Goal: Navigation & Orientation: Find specific page/section

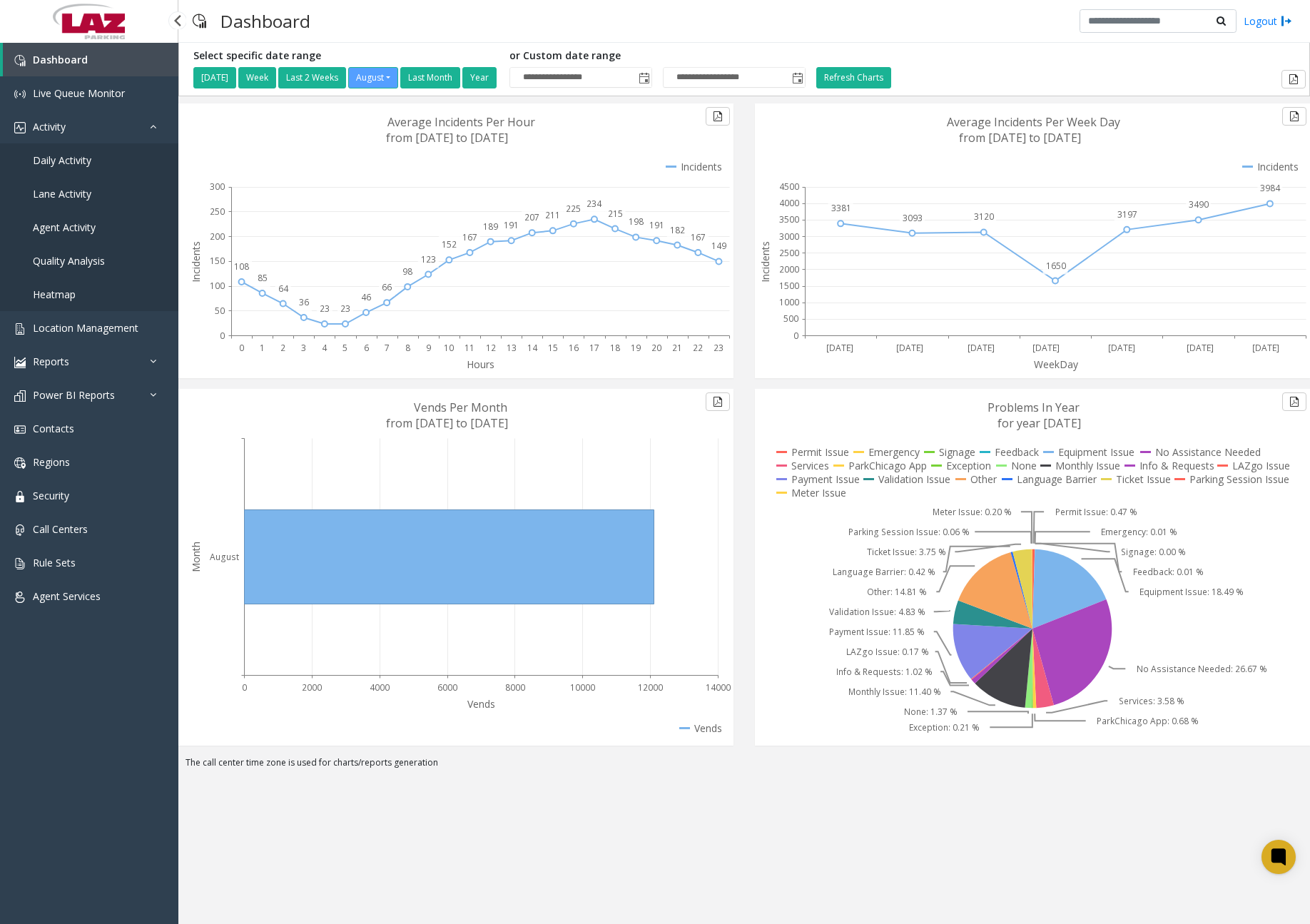
click at [70, 161] on span "Daily Activity" at bounding box center [62, 160] width 58 height 14
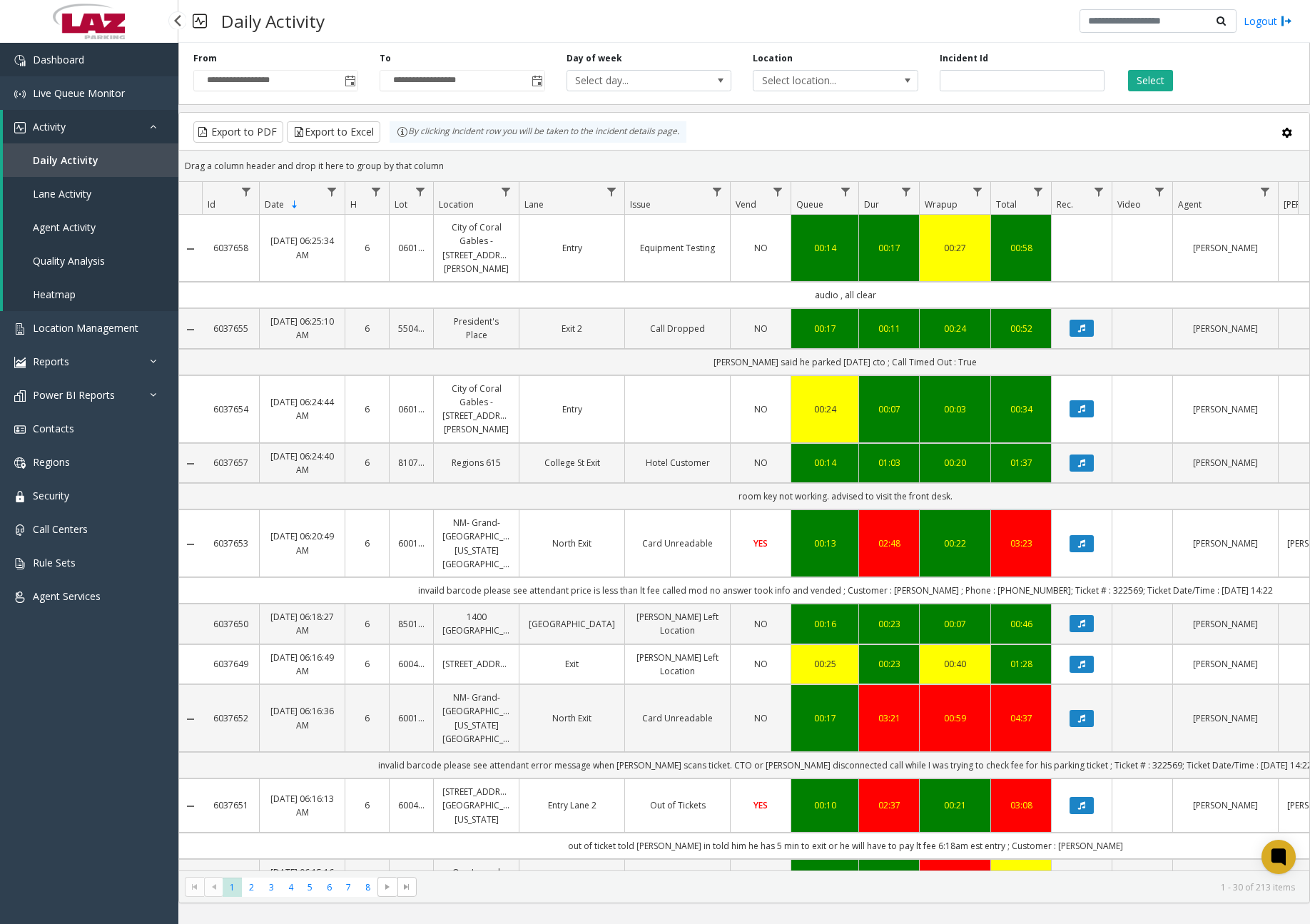
click at [97, 58] on link "Dashboard" at bounding box center [89, 59] width 179 height 34
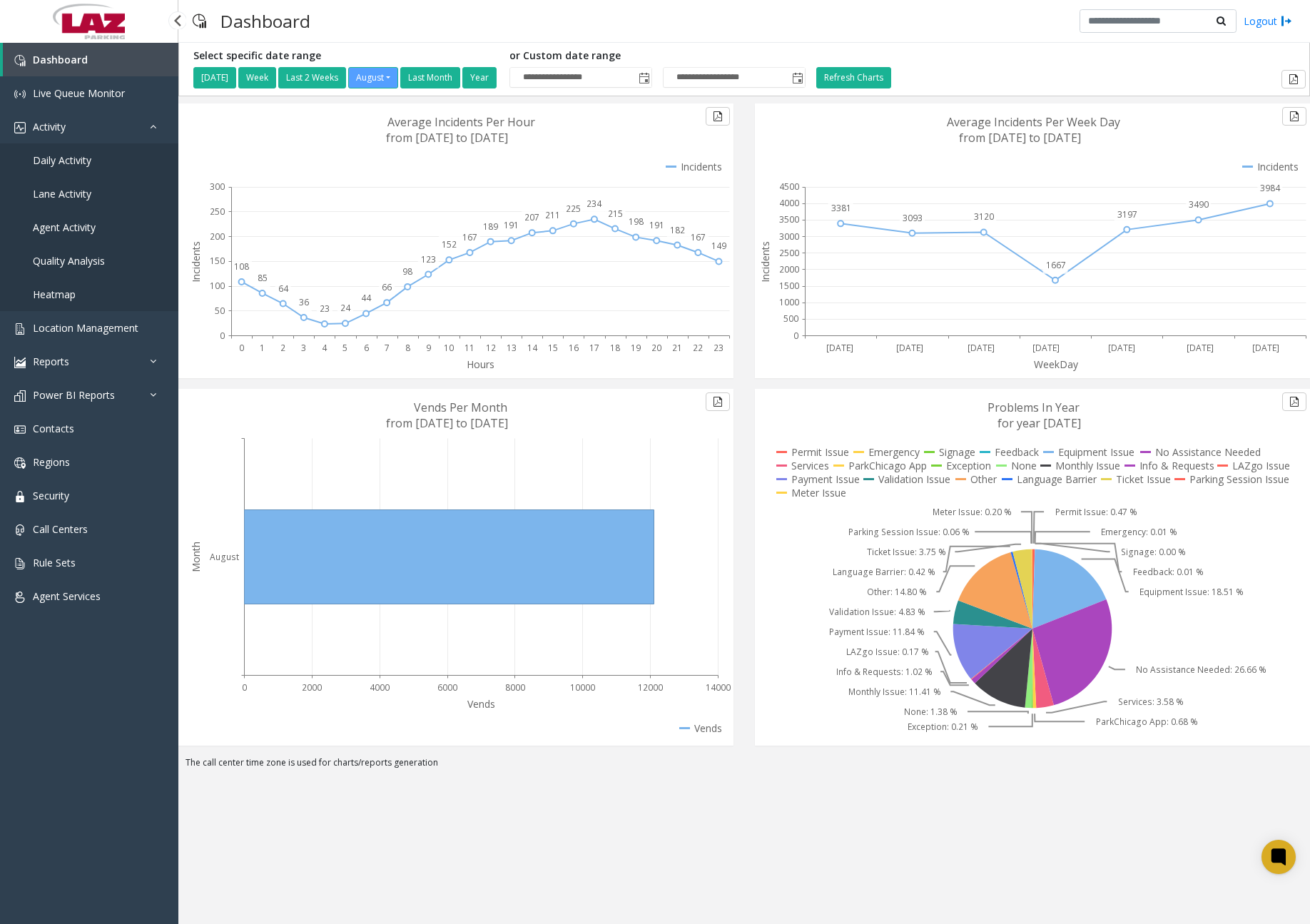
click at [87, 166] on span "Daily Activity" at bounding box center [62, 160] width 58 height 14
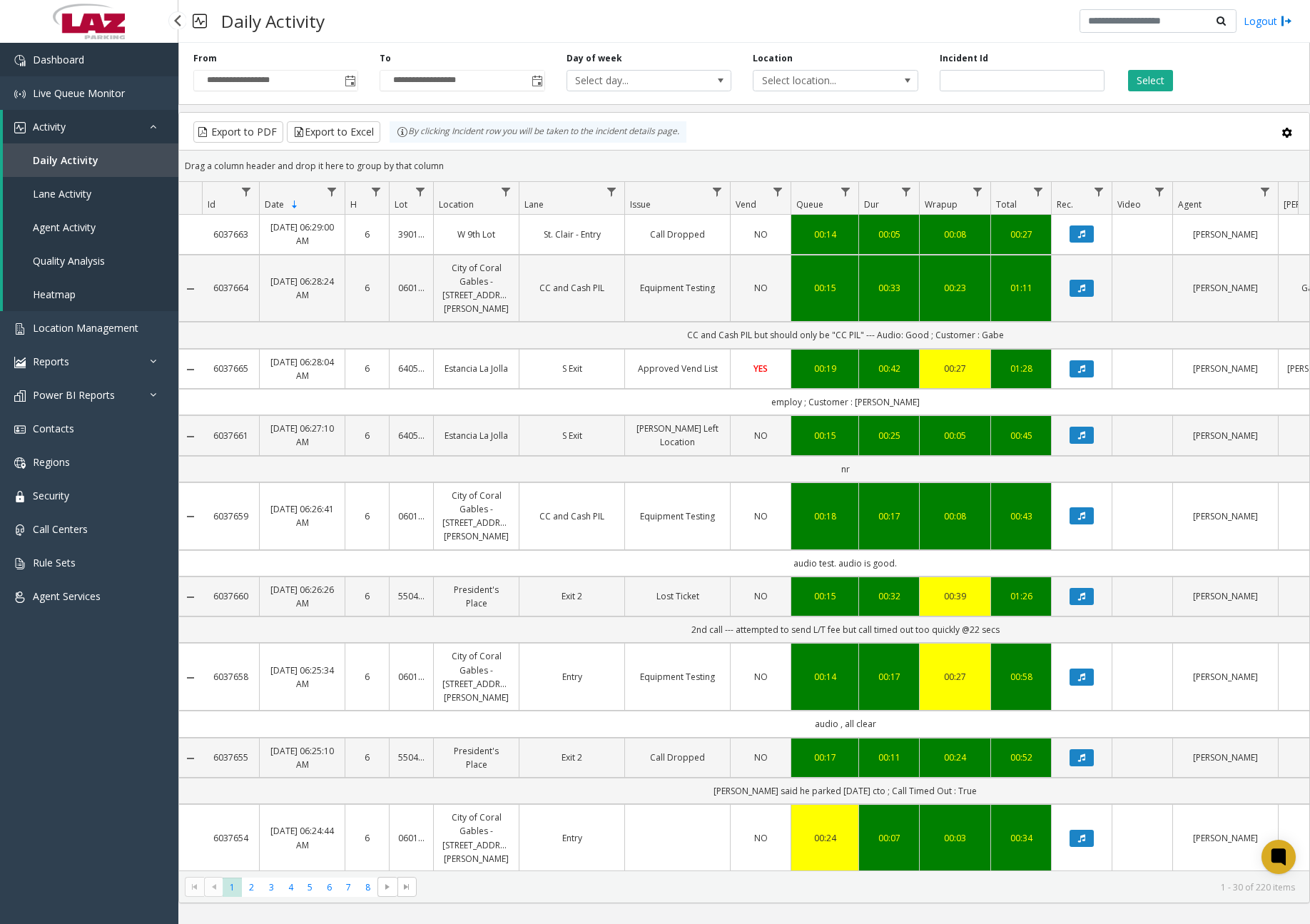
click at [89, 59] on link "Dashboard" at bounding box center [89, 59] width 179 height 34
